Goal: Information Seeking & Learning: Learn about a topic

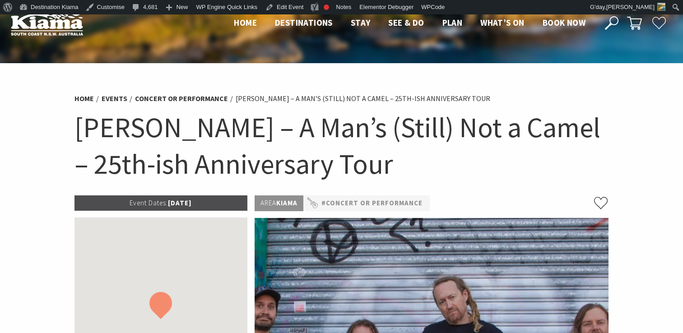
scroll to position [158, 0]
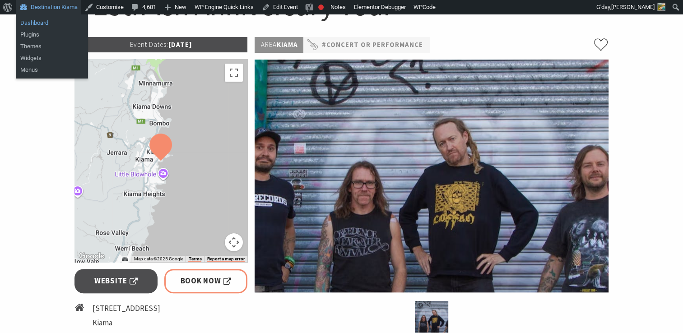
click at [38, 23] on link "Dashboard" at bounding box center [52, 23] width 72 height 12
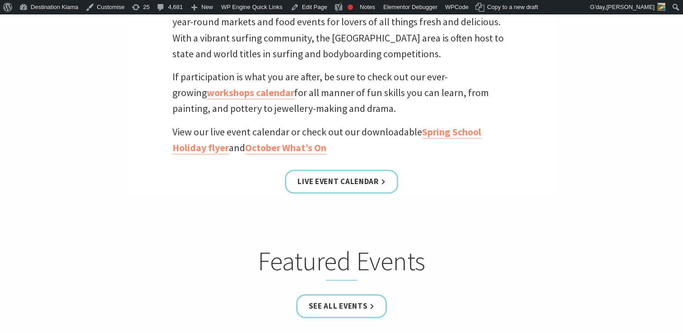
scroll to position [350, 0]
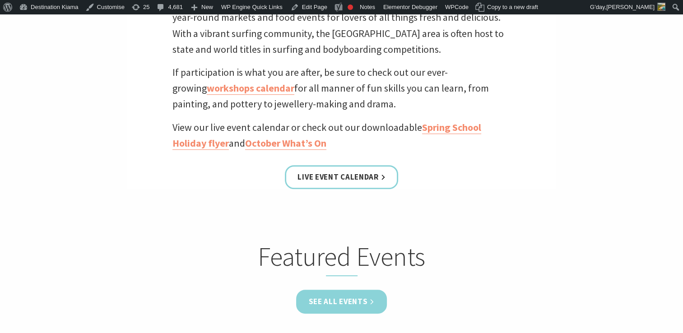
click at [331, 305] on link "See all Events" at bounding box center [341, 302] width 91 height 24
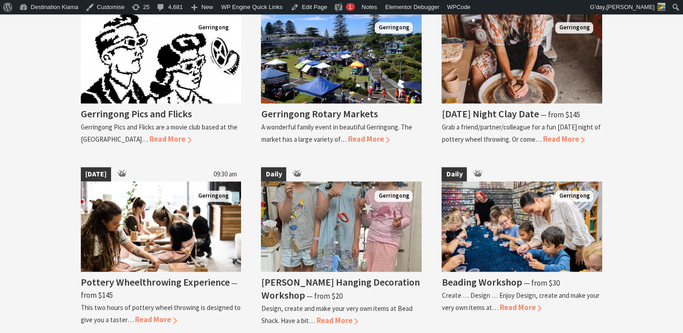
scroll to position [1197, 0]
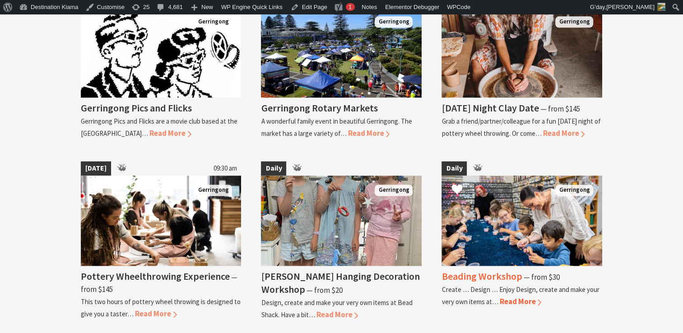
click at [479, 270] on h4 "Beading Workshop" at bounding box center [481, 276] width 80 height 13
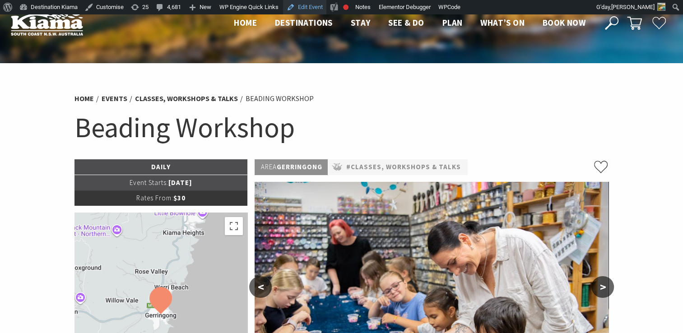
click at [307, 7] on link "Edit Event" at bounding box center [304, 7] width 43 height 14
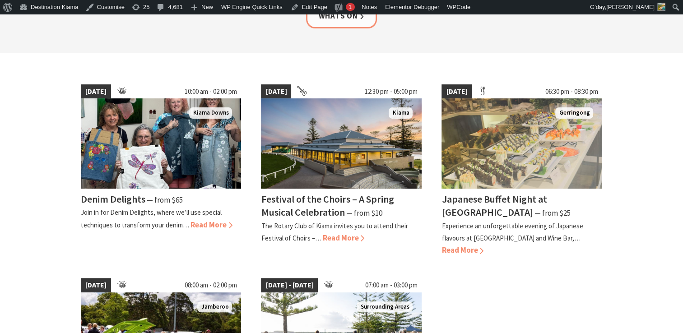
scroll to position [215, 0]
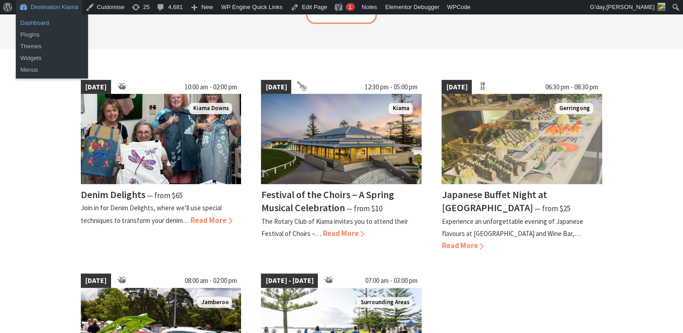
click at [36, 21] on link "Dashboard" at bounding box center [52, 23] width 72 height 12
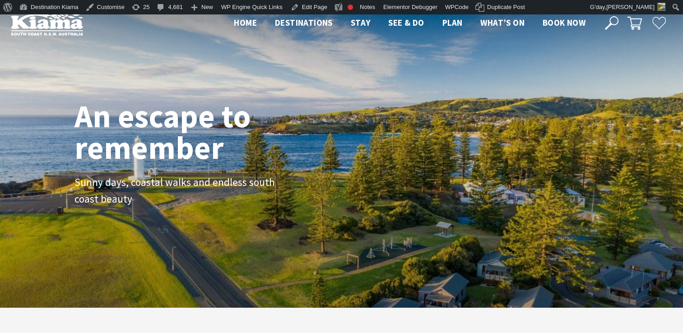
scroll to position [159, 689]
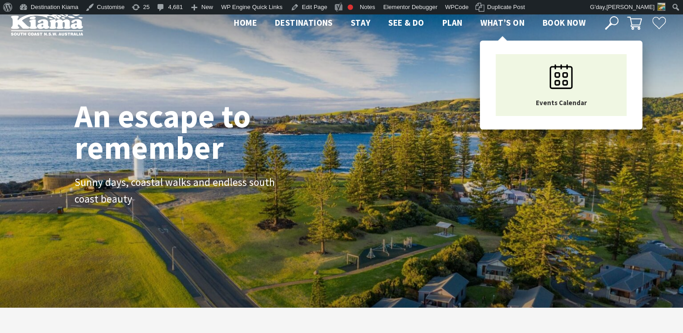
click at [501, 20] on span "What’s On" at bounding box center [502, 22] width 44 height 11
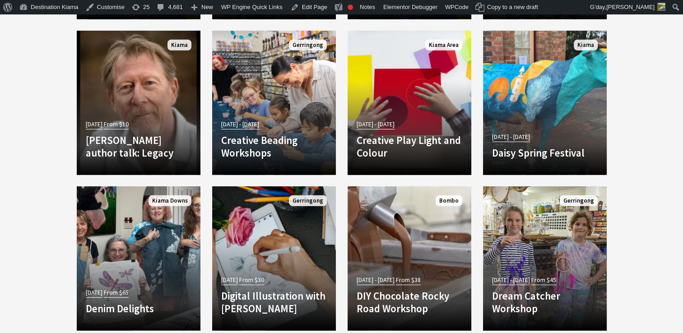
scroll to position [2687, 0]
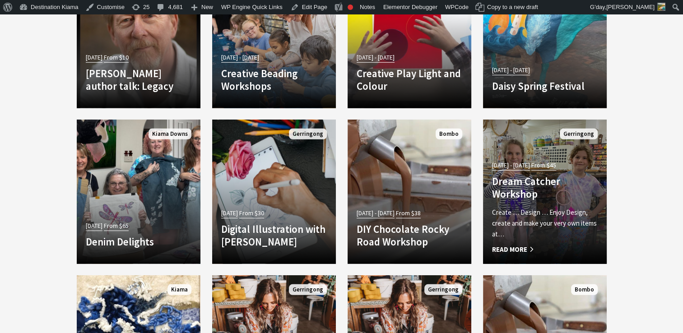
click at [538, 226] on p "Create … Design … Enjoy Design, create and make your very own items at…" at bounding box center [545, 223] width 106 height 32
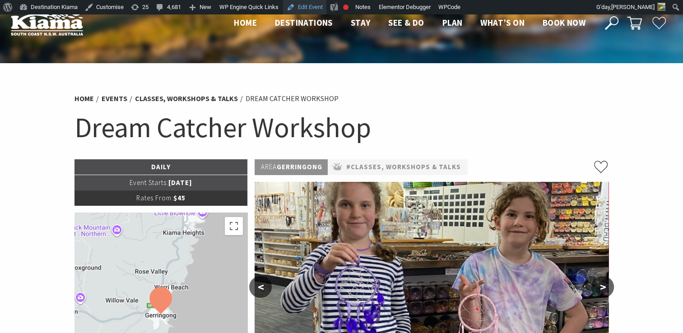
click at [307, 5] on link "Edit Event" at bounding box center [304, 7] width 43 height 14
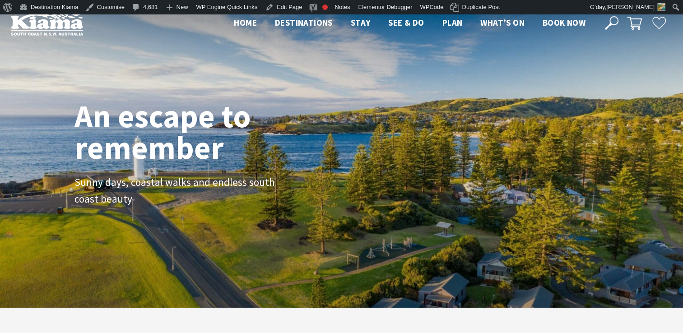
scroll to position [162, 689]
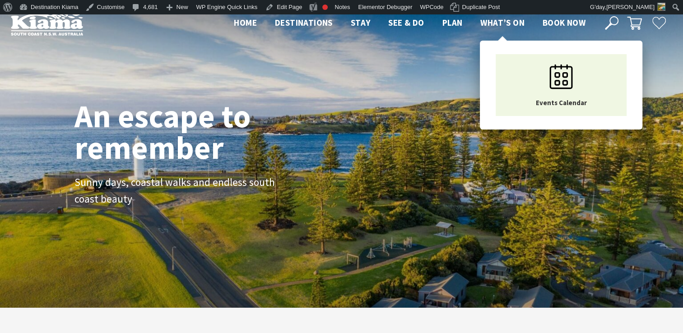
click at [502, 19] on span "What’s On" at bounding box center [502, 22] width 44 height 11
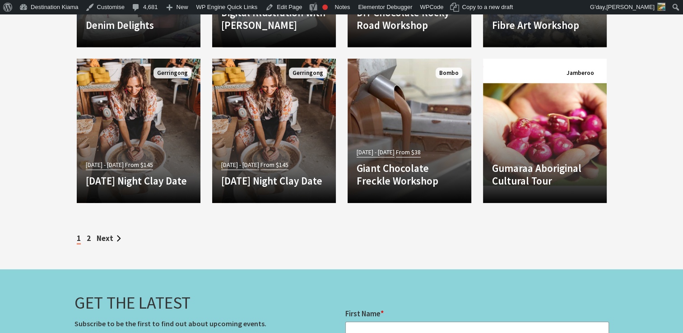
scroll to position [2895, 0]
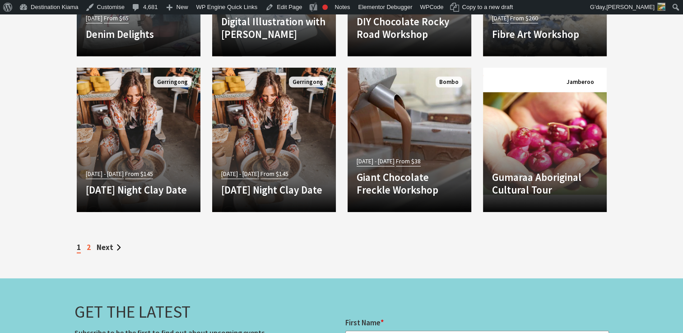
click at [87, 244] on link "2" at bounding box center [89, 247] width 4 height 10
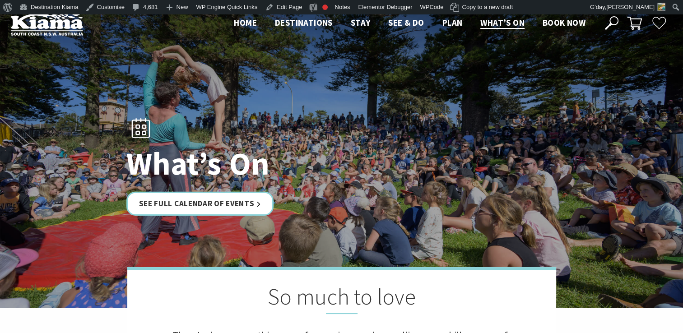
click at [494, 138] on div "What’s On See Full Calendar of Events" at bounding box center [342, 161] width 438 height 116
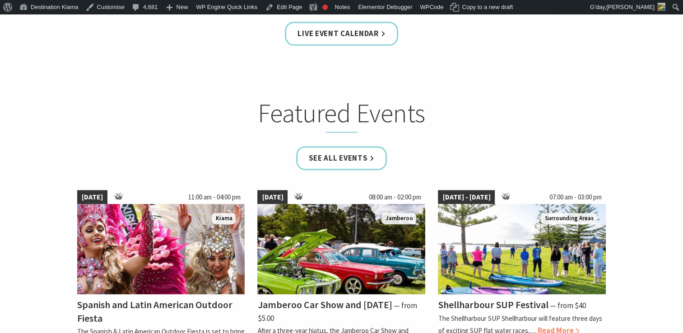
scroll to position [490, 0]
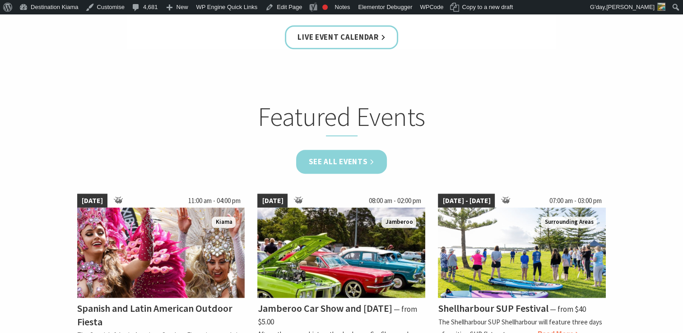
click at [344, 160] on link "See all Events" at bounding box center [341, 162] width 91 height 24
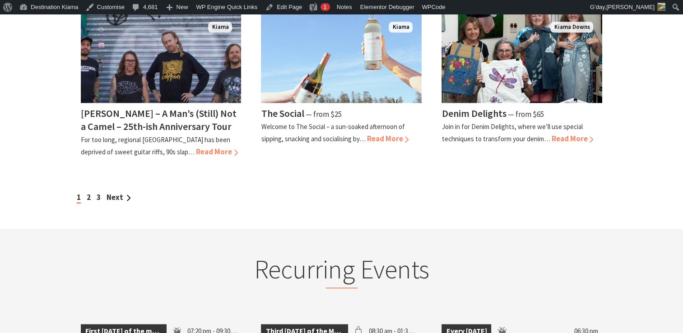
scroll to position [796, 0]
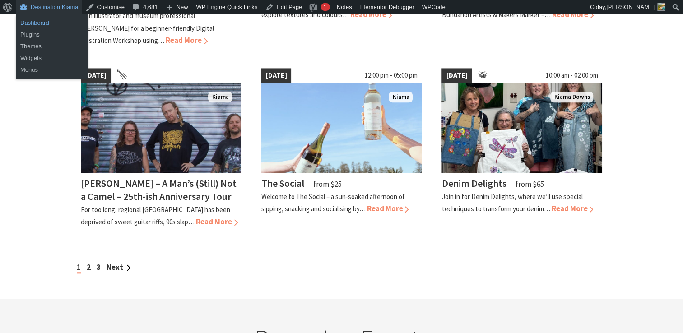
click at [32, 23] on link "Dashboard" at bounding box center [52, 23] width 72 height 12
